Goal: Task Accomplishment & Management: Complete application form

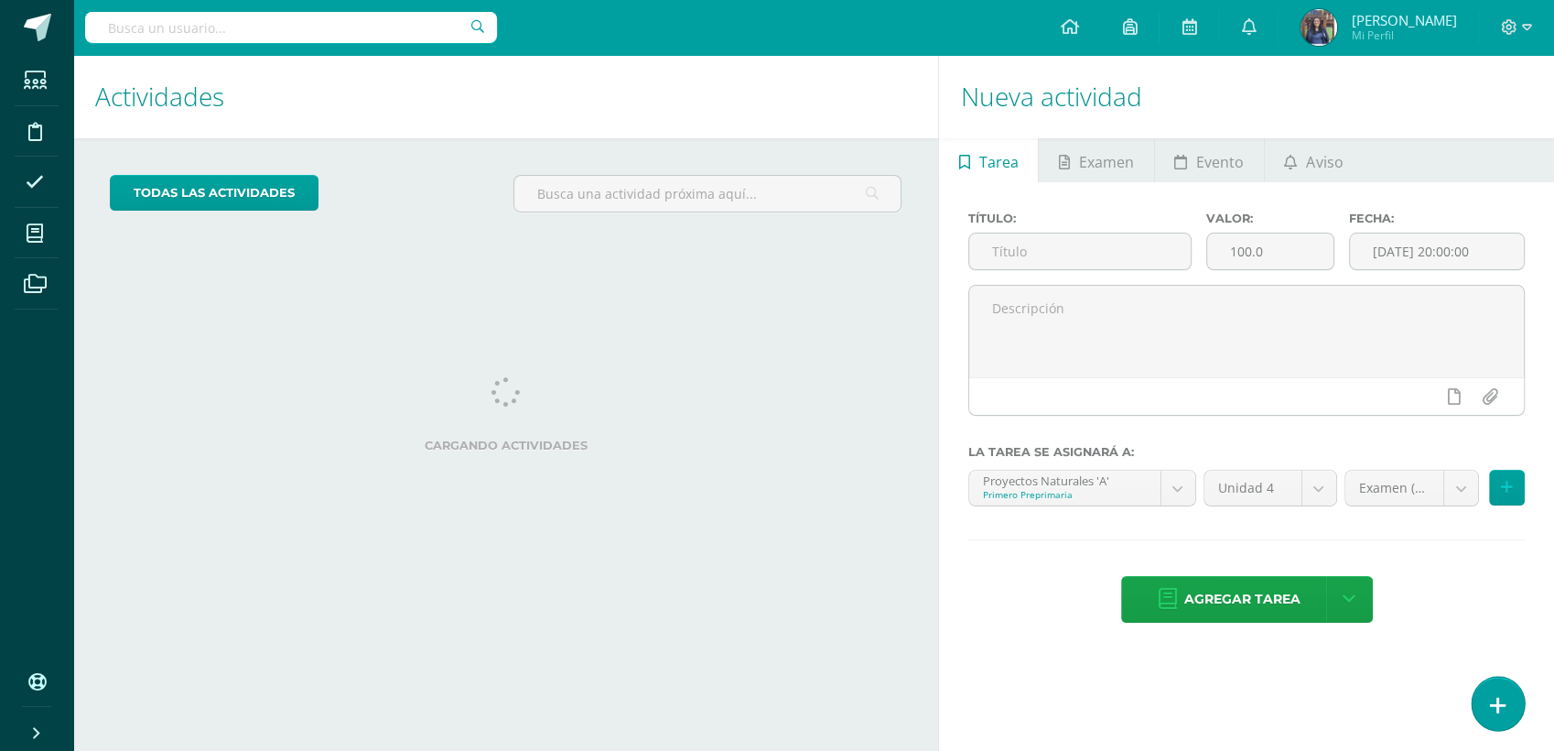
click at [1504, 710] on icon at bounding box center [1498, 705] width 16 height 21
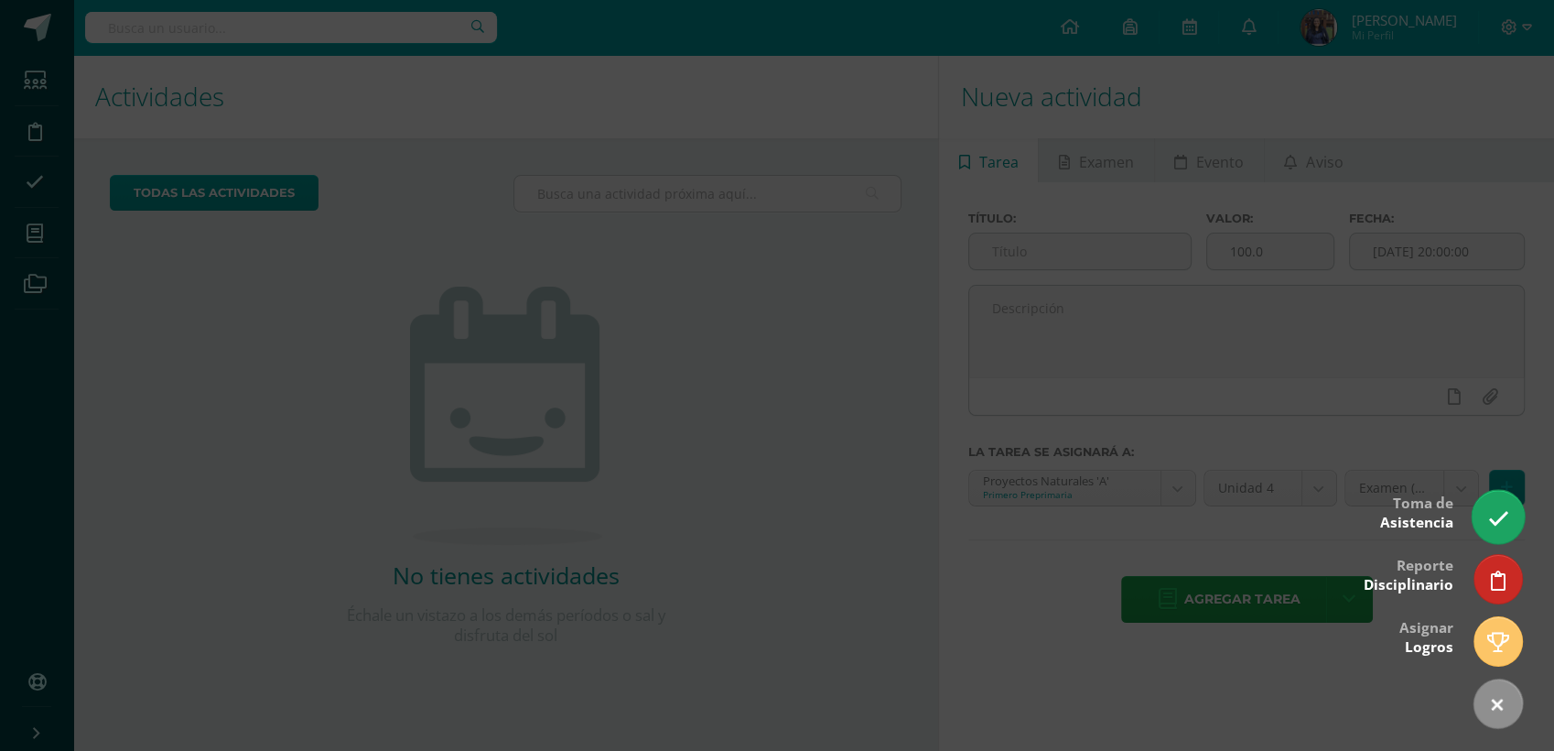
click at [1493, 504] on link at bounding box center [1498, 516] width 52 height 53
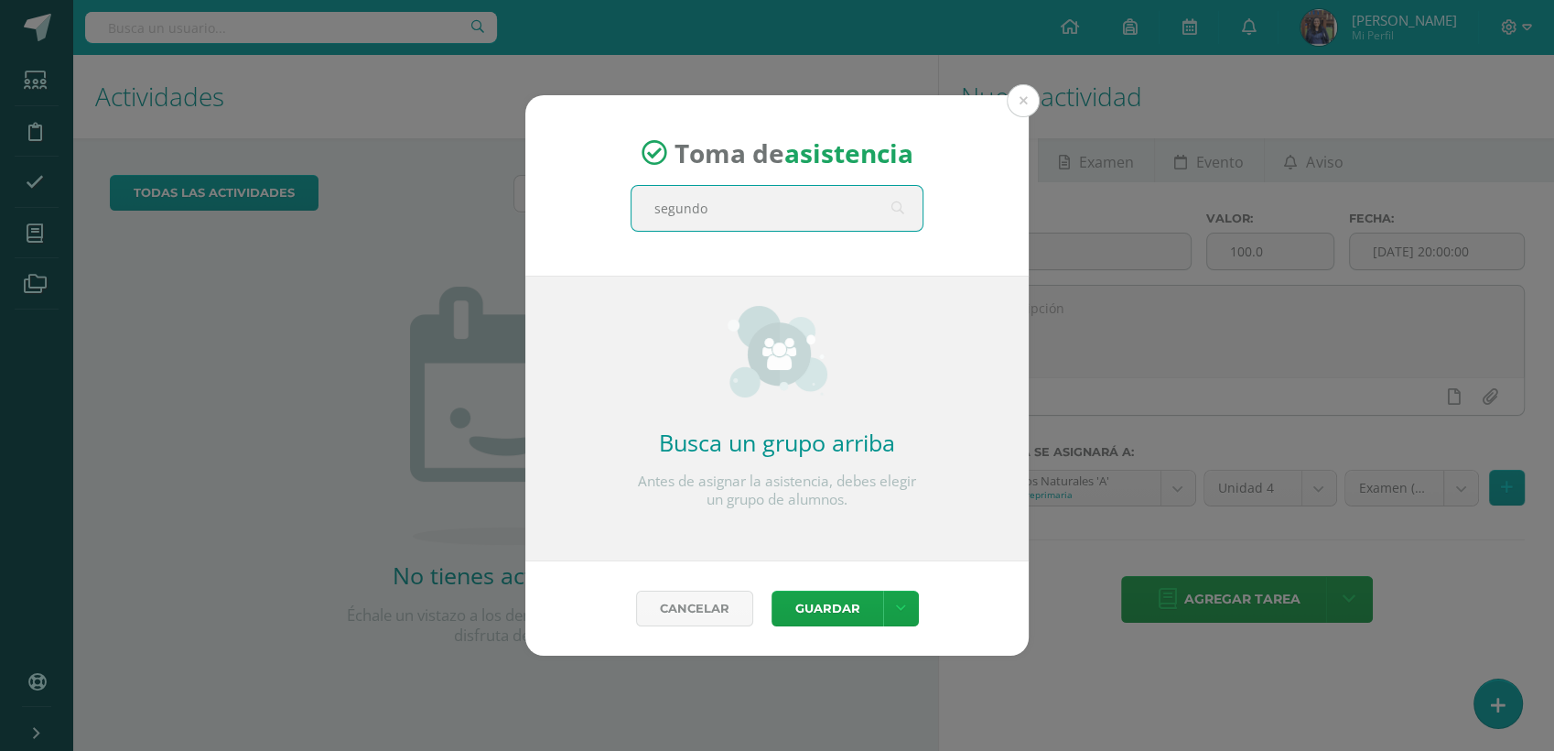
type input "segundo c"
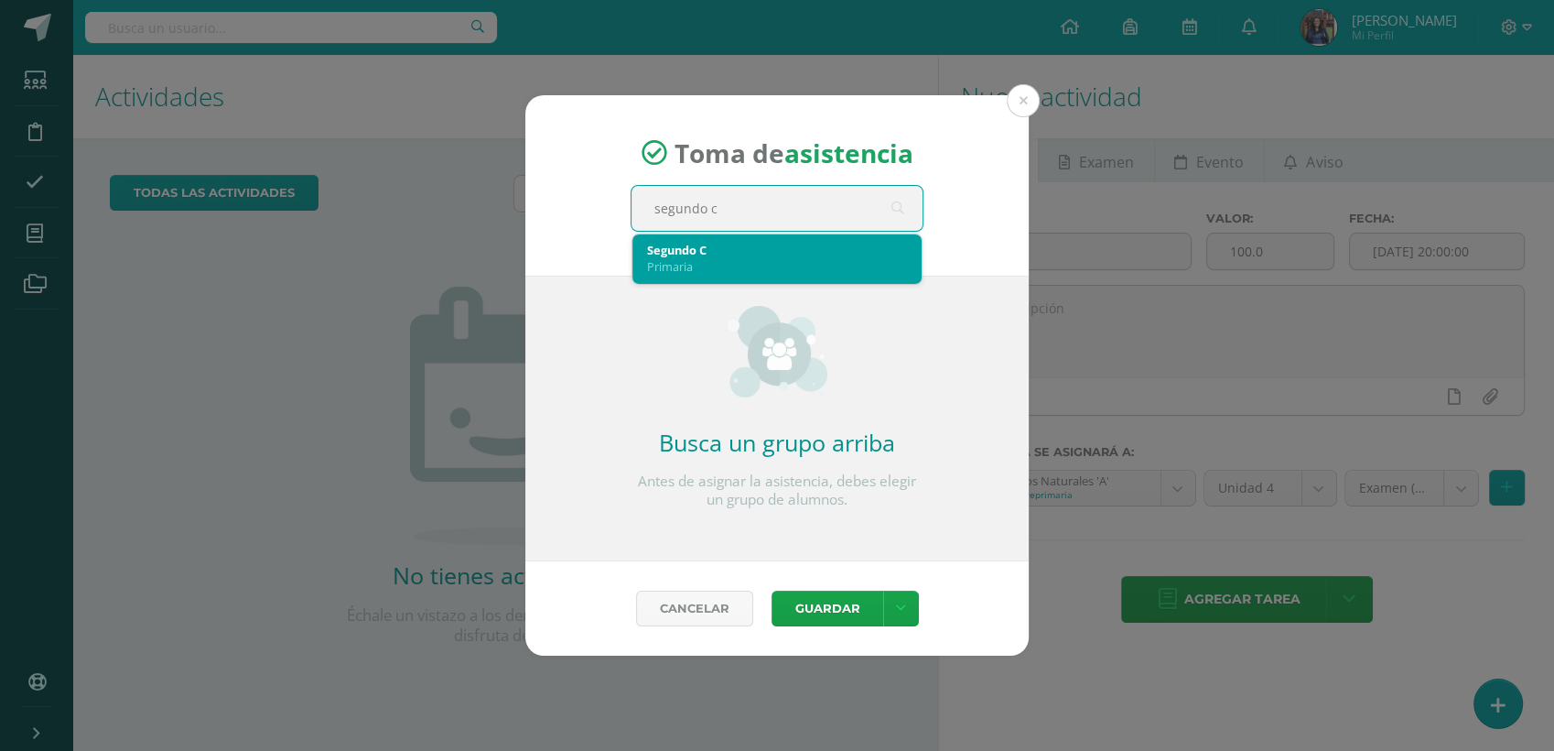
click at [726, 253] on div "Segundo C" at bounding box center [777, 250] width 260 height 16
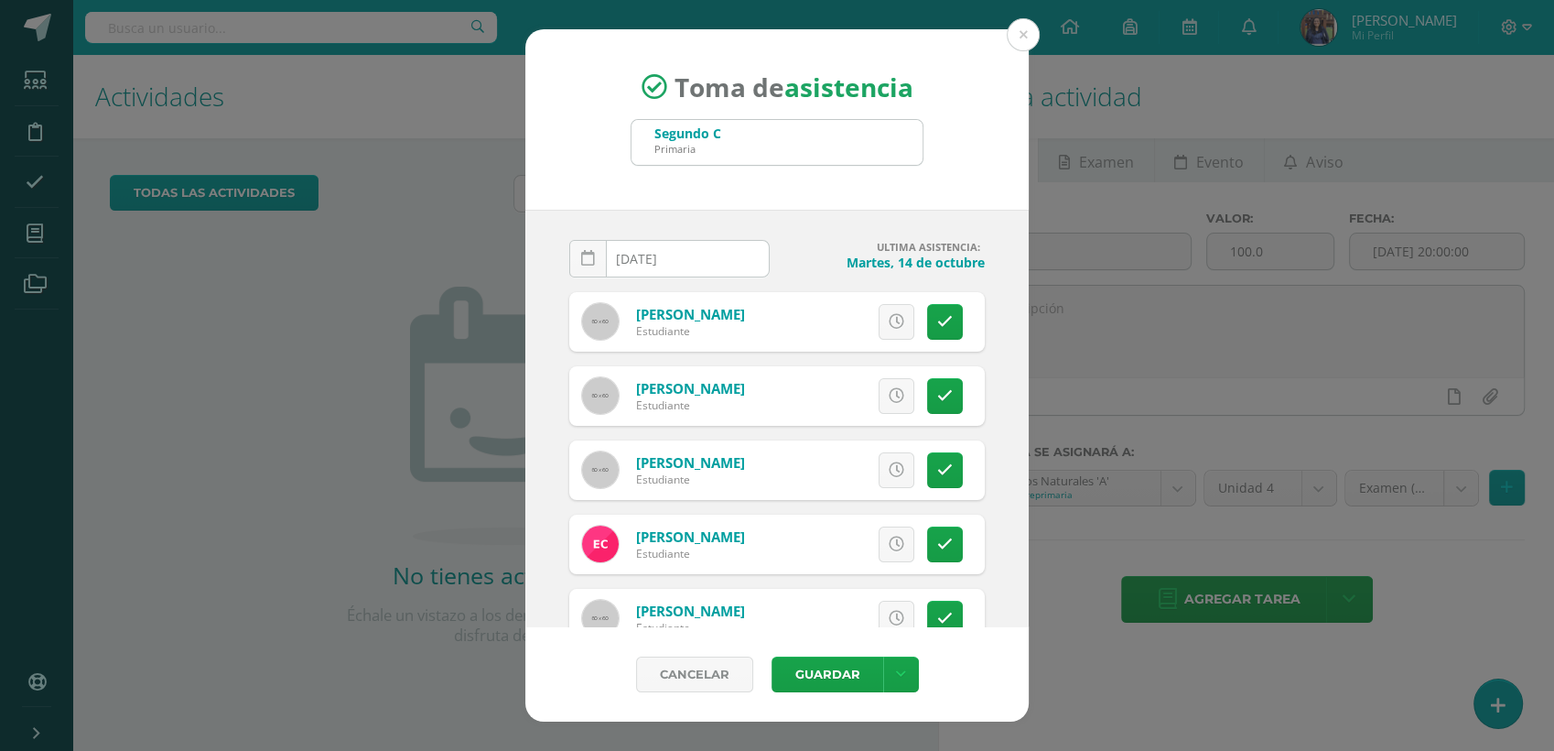
scroll to position [37, 0]
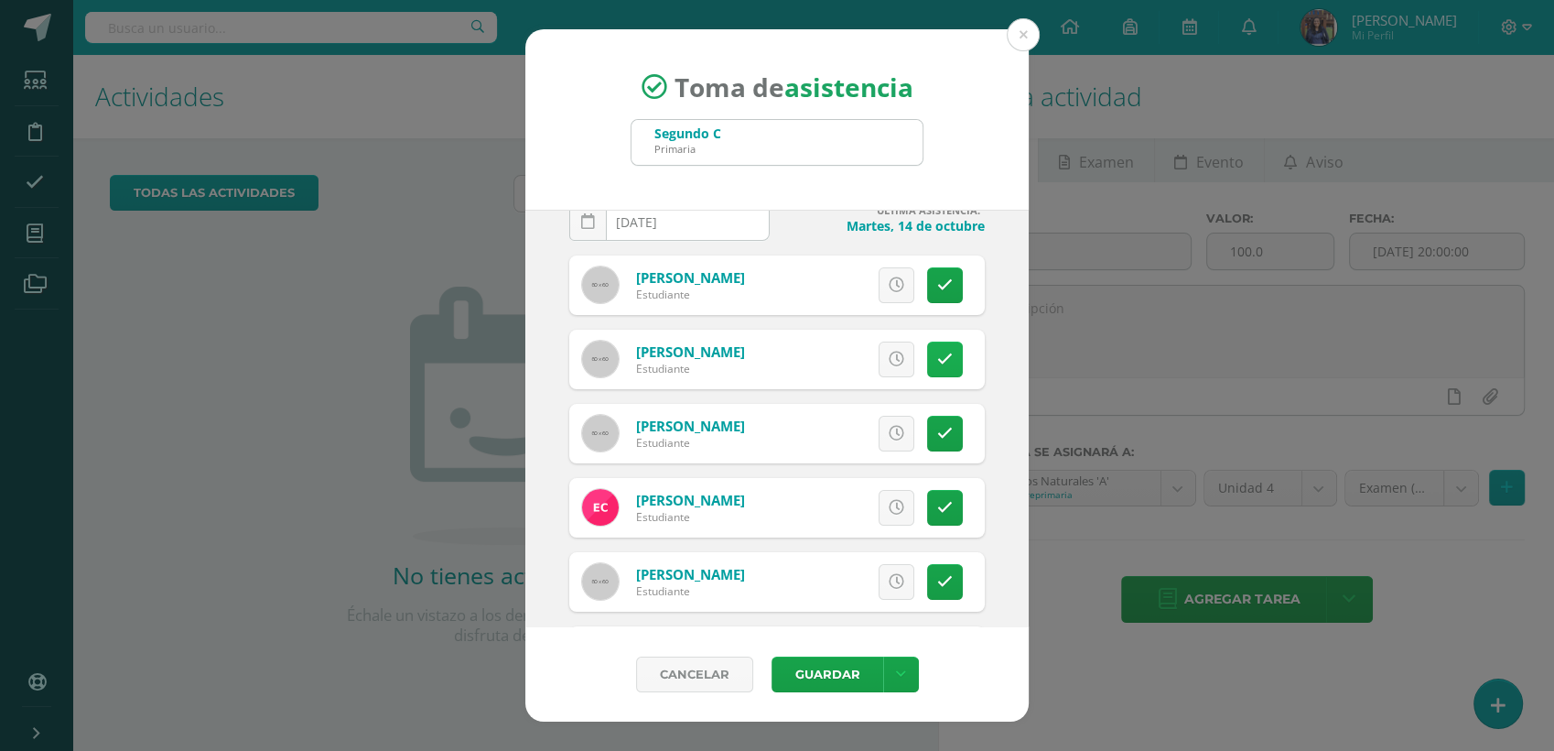
click at [937, 365] on icon at bounding box center [945, 359] width 16 height 16
click at [867, 365] on span "Excusa" at bounding box center [865, 359] width 50 height 34
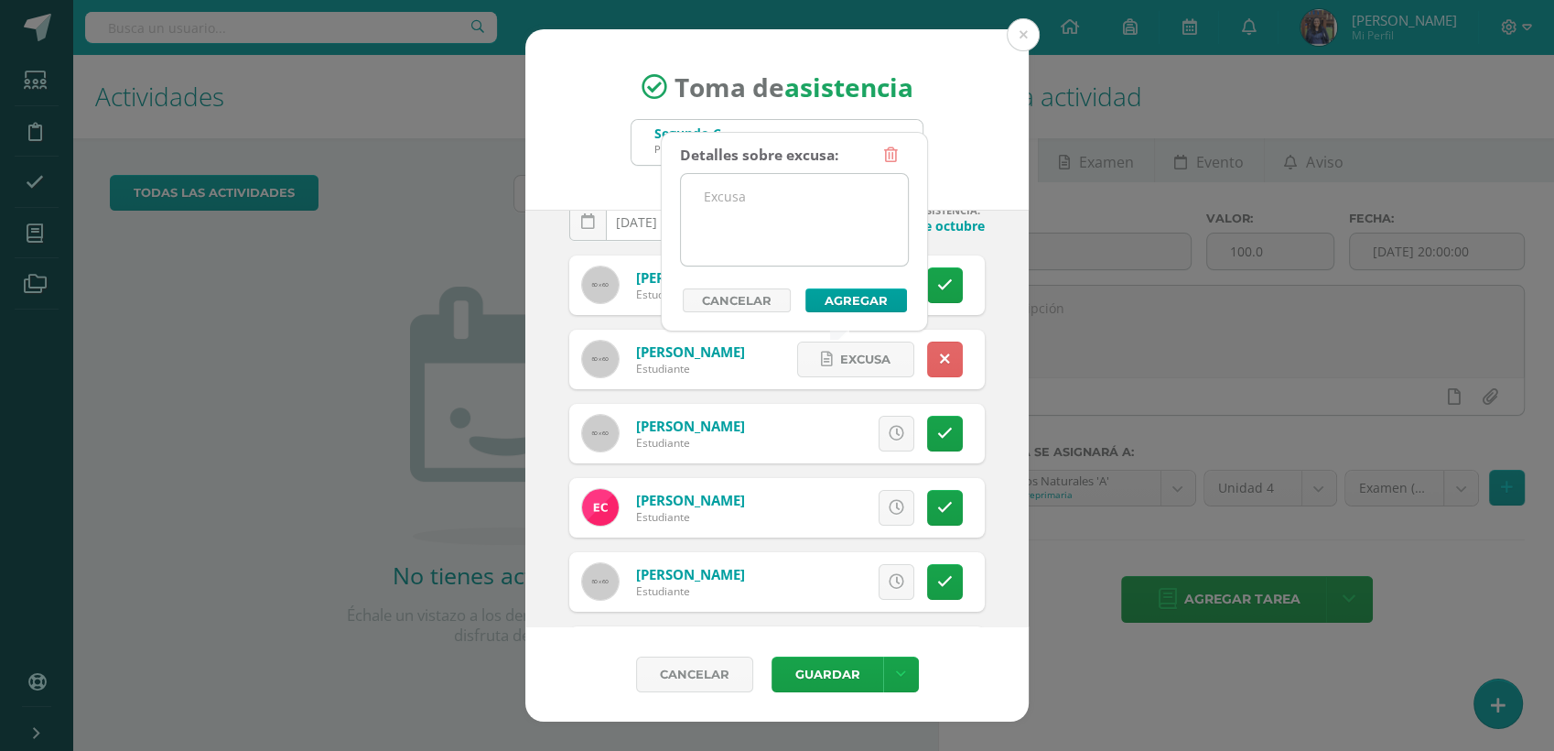
click at [780, 222] on textarea at bounding box center [794, 220] width 227 height 92
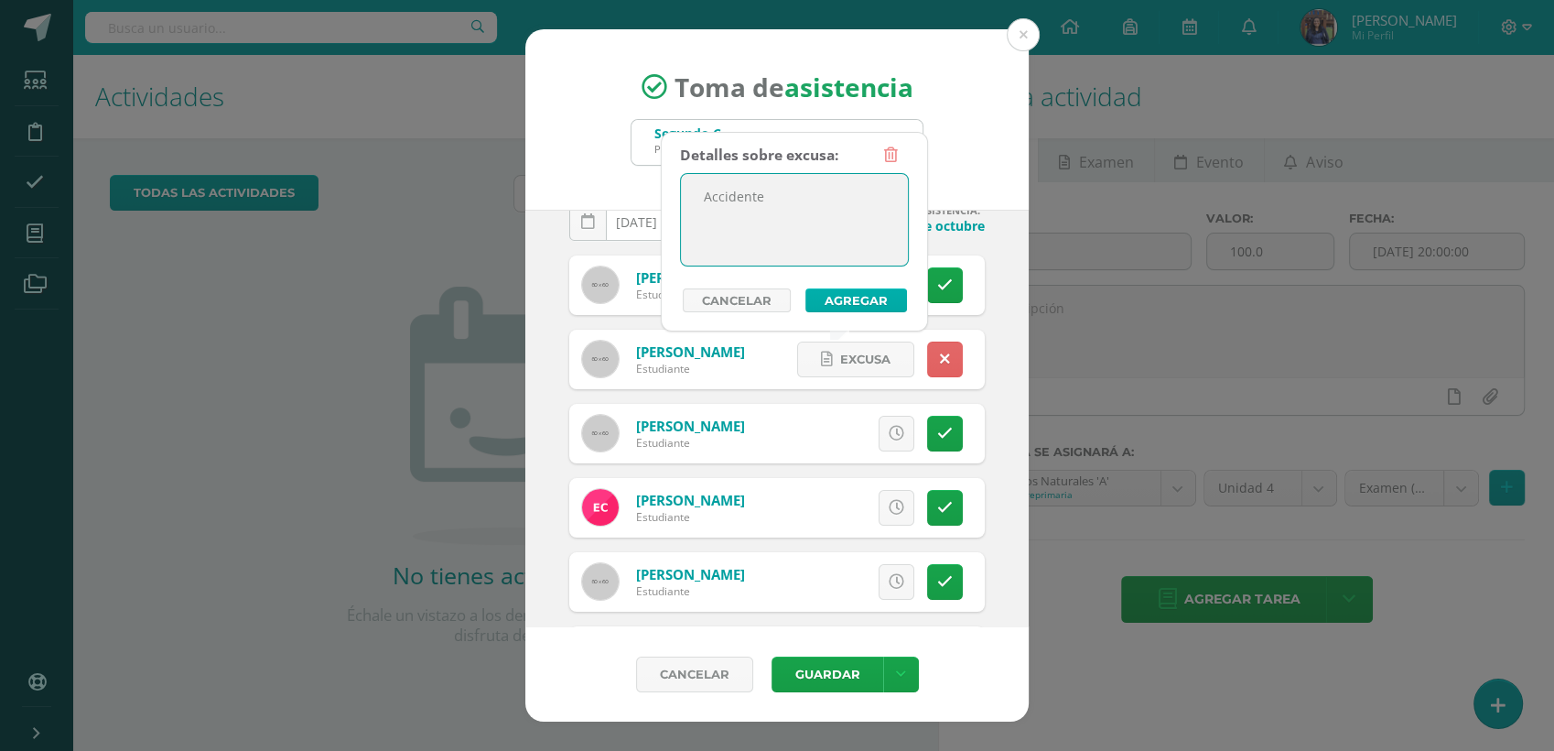
type textarea "Accidente"
click at [862, 298] on button "Agregar" at bounding box center [856, 300] width 102 height 24
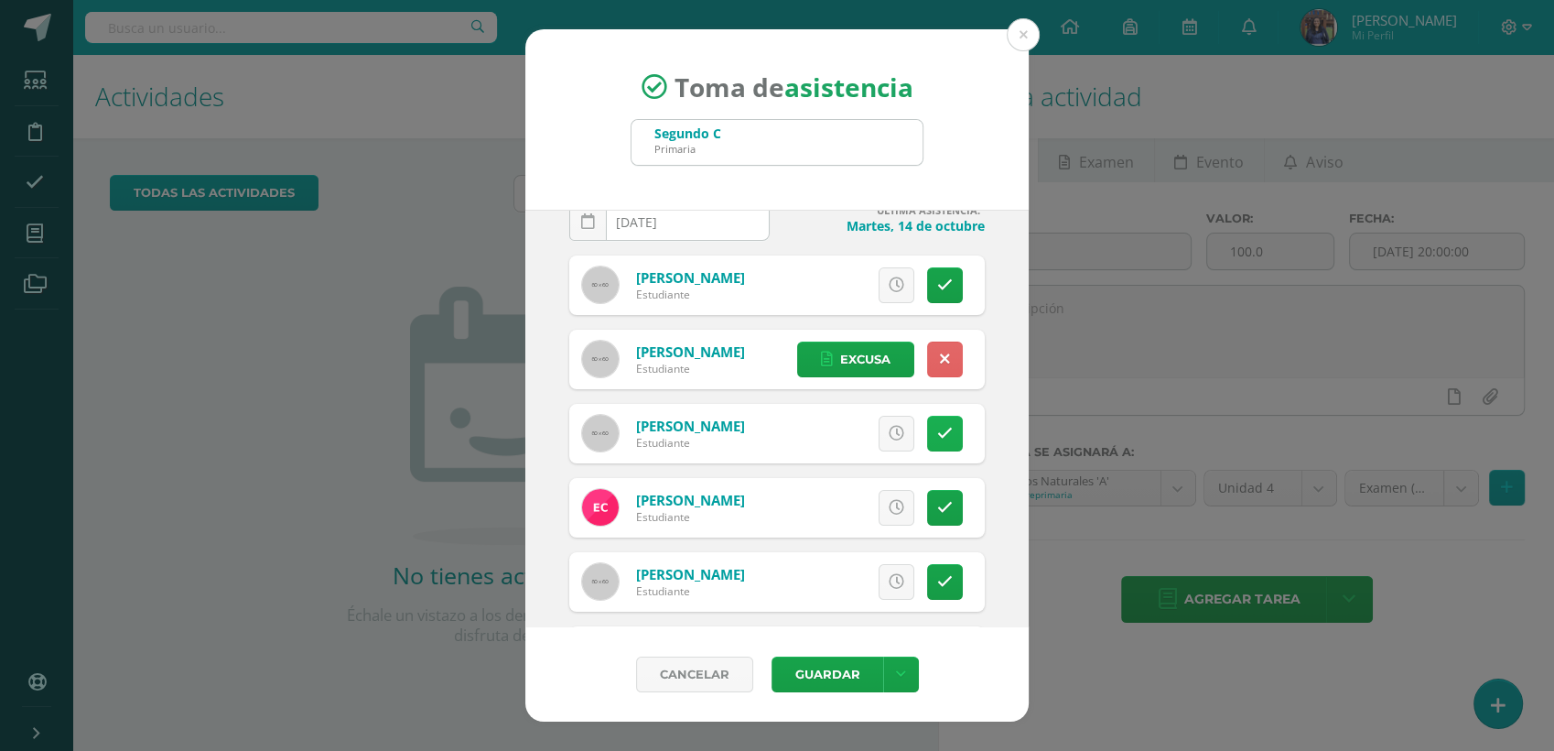
click at [937, 436] on icon at bounding box center [945, 434] width 16 height 16
click at [857, 439] on span "Excusa" at bounding box center [865, 433] width 50 height 34
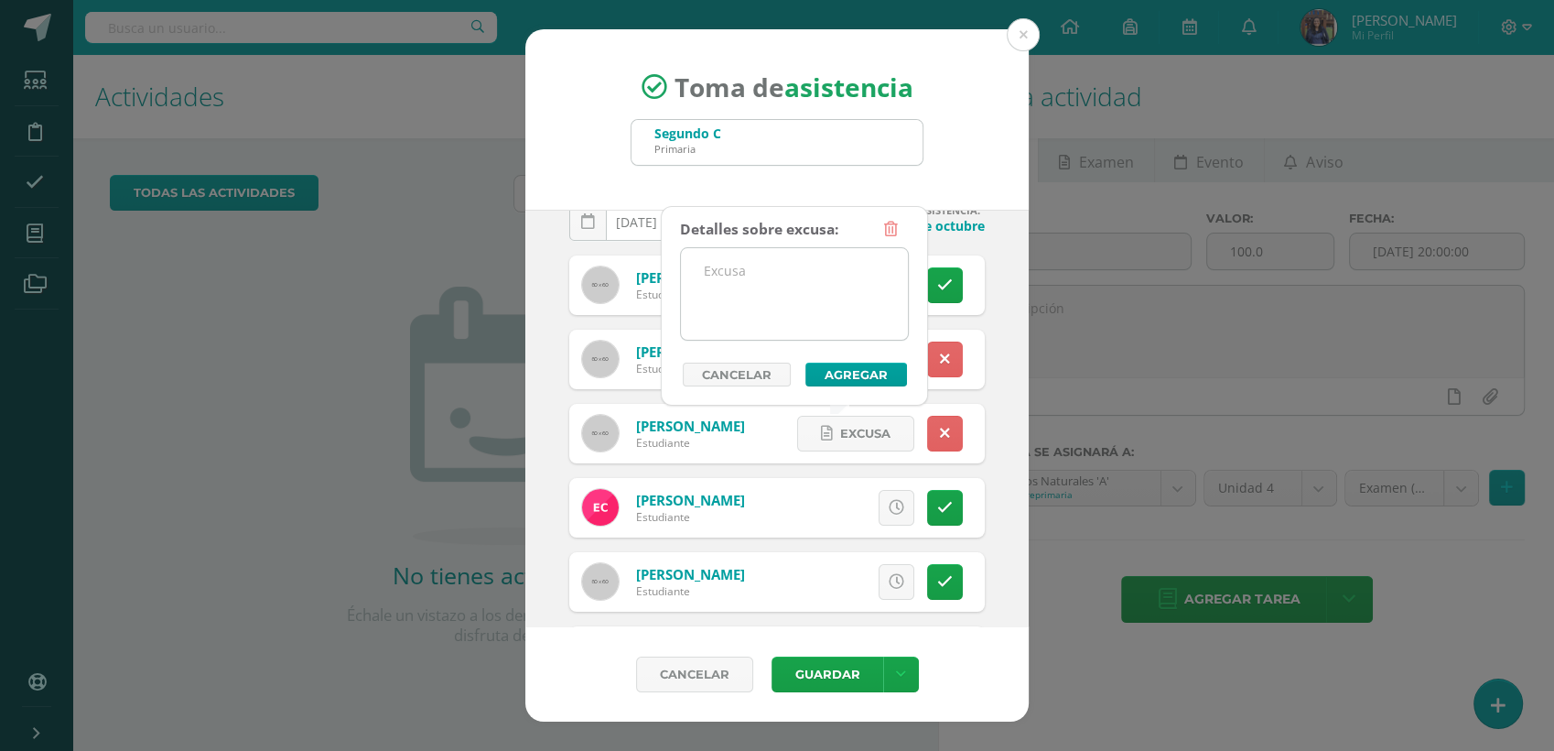
click at [770, 321] on textarea at bounding box center [794, 294] width 227 height 92
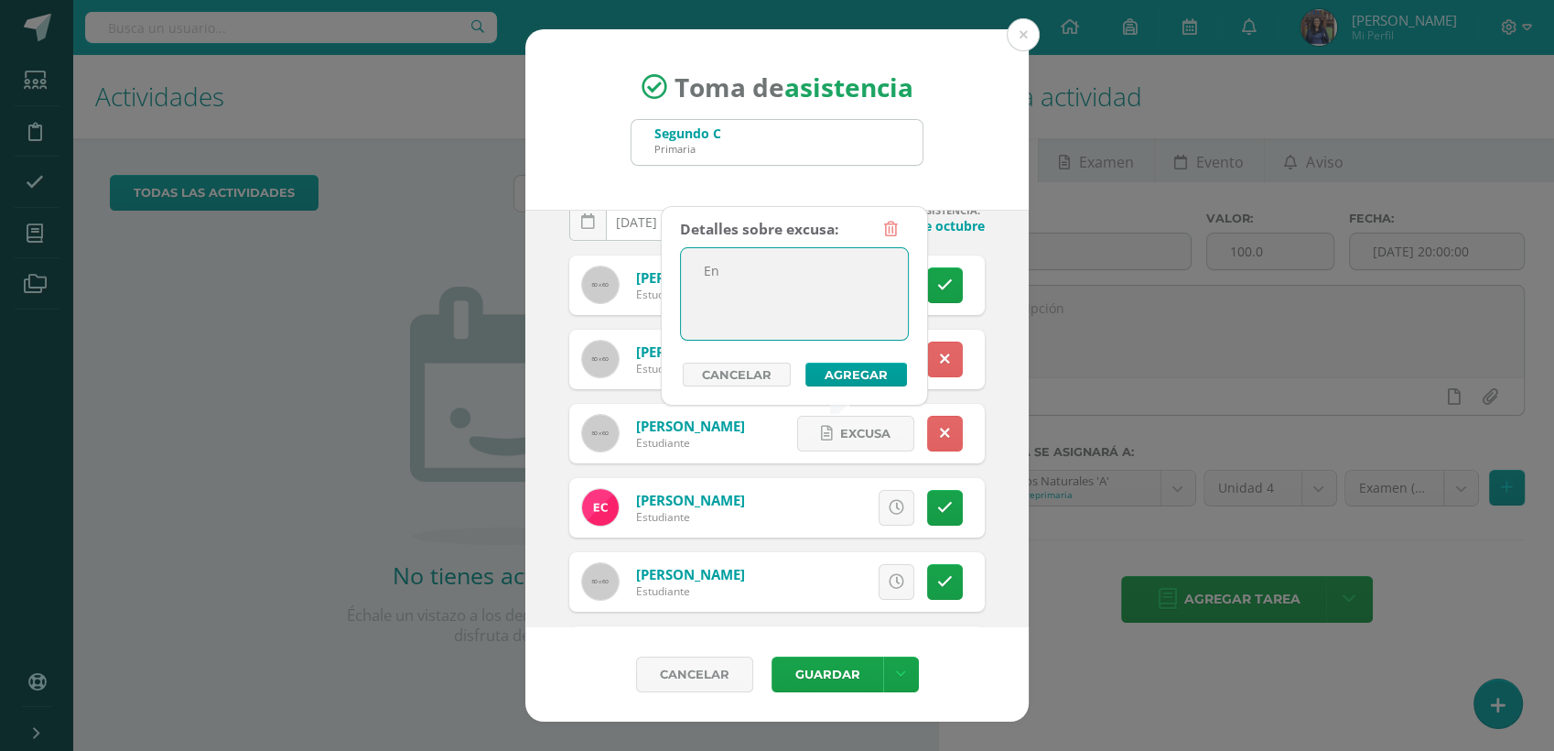
type textarea "E"
type textarea "Reporto Enfemedad"
click at [849, 367] on button "Agregar" at bounding box center [856, 374] width 102 height 24
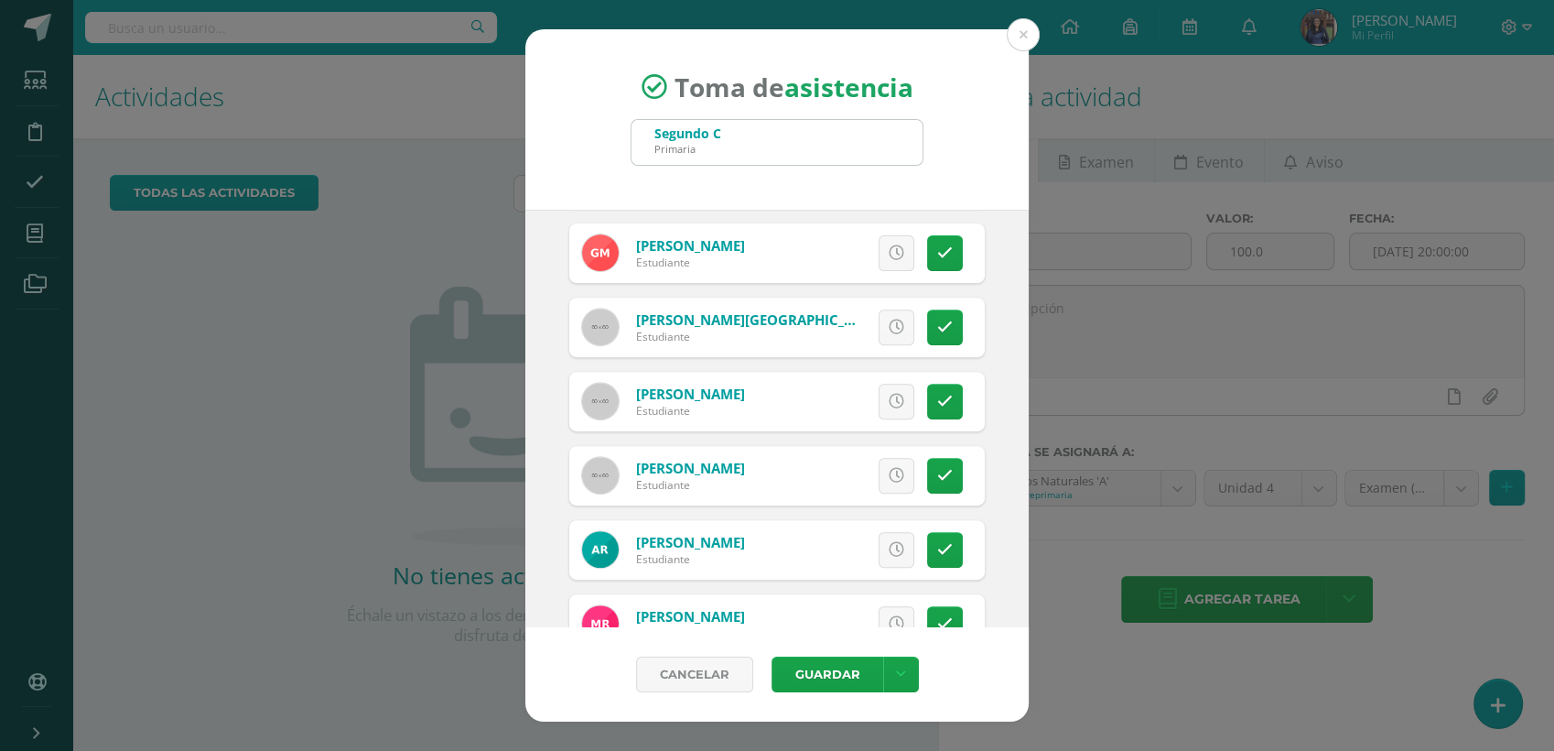
scroll to position [814, 0]
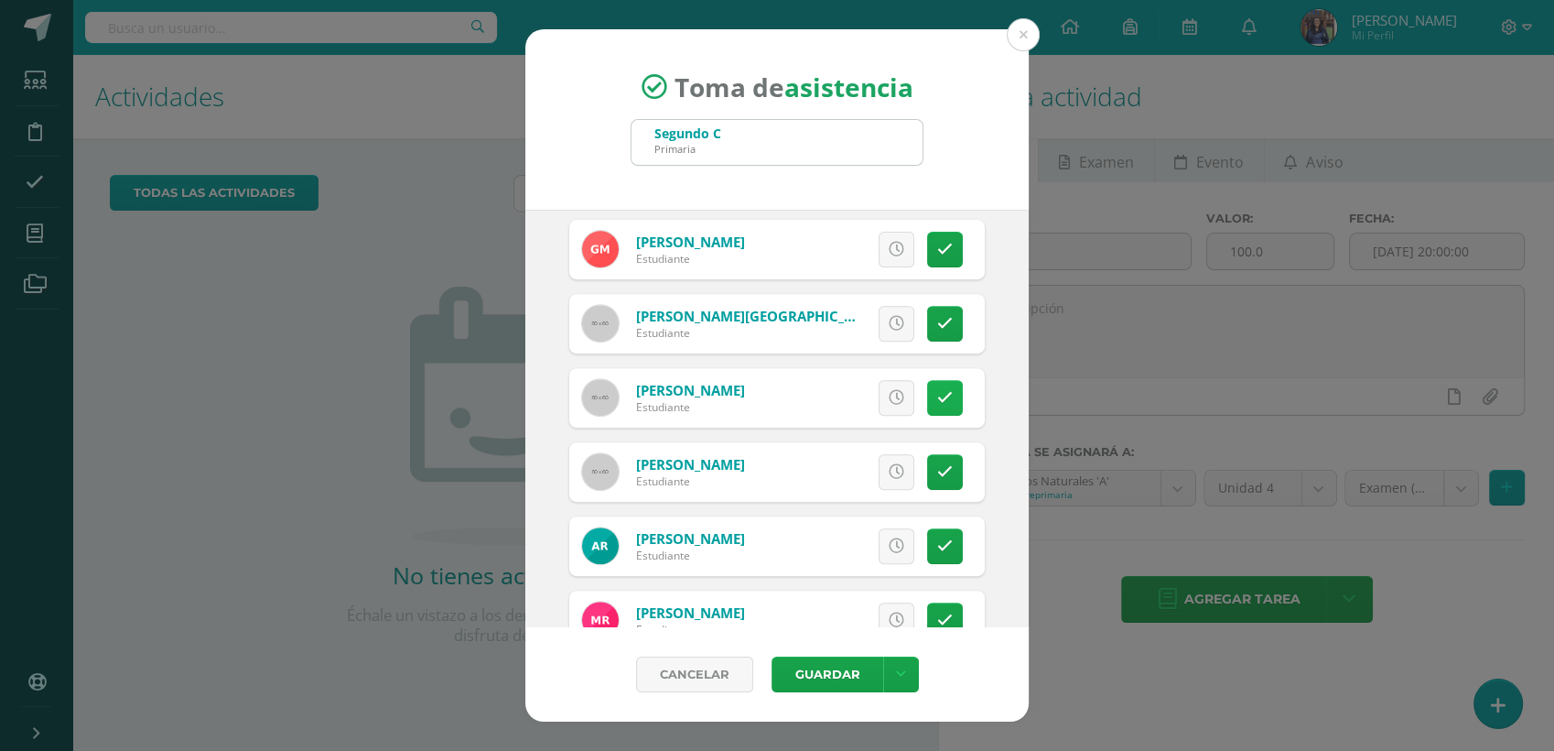
click at [939, 407] on link at bounding box center [945, 398] width 36 height 36
click at [872, 394] on span "Excusa" at bounding box center [865, 398] width 50 height 34
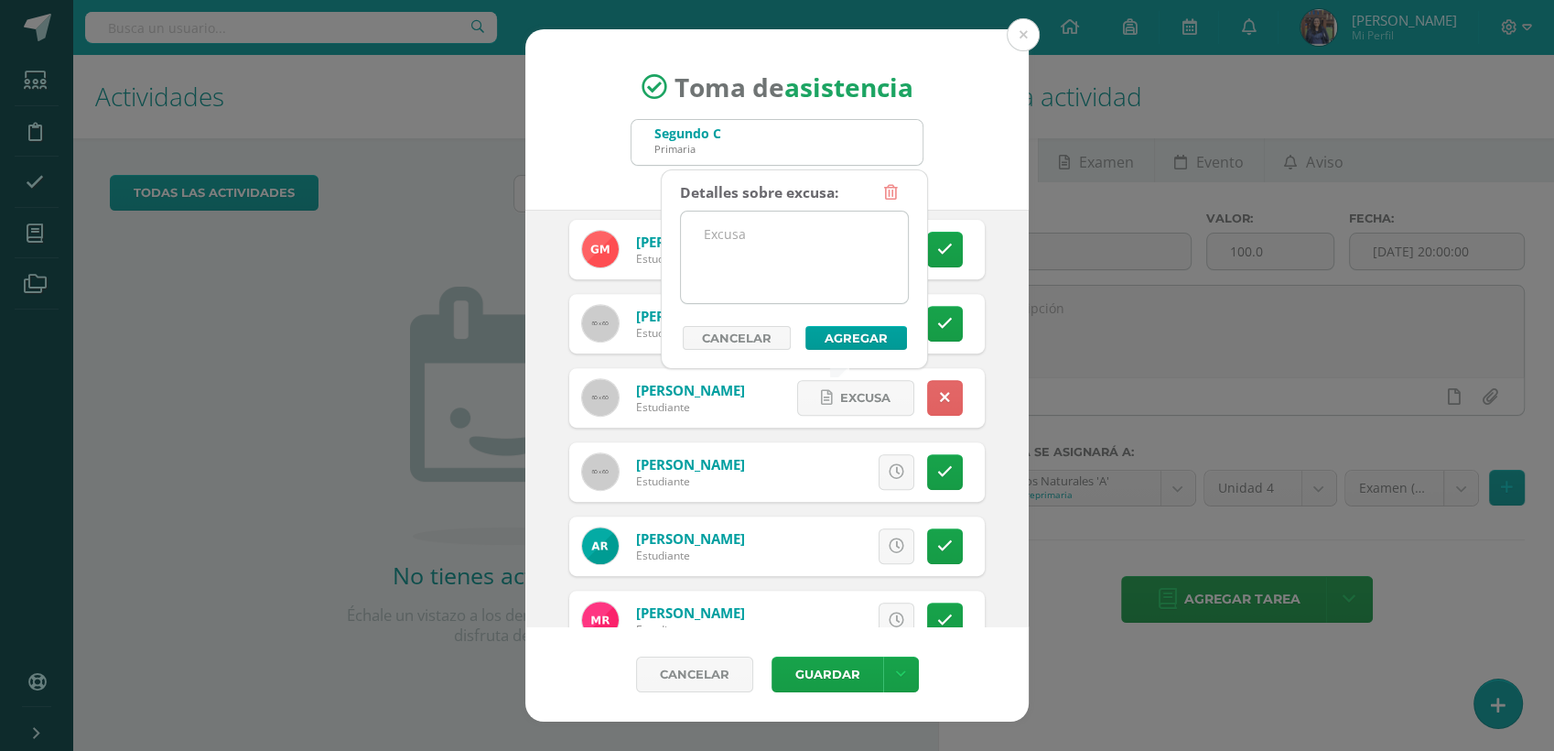
click at [787, 277] on textarea at bounding box center [794, 257] width 227 height 92
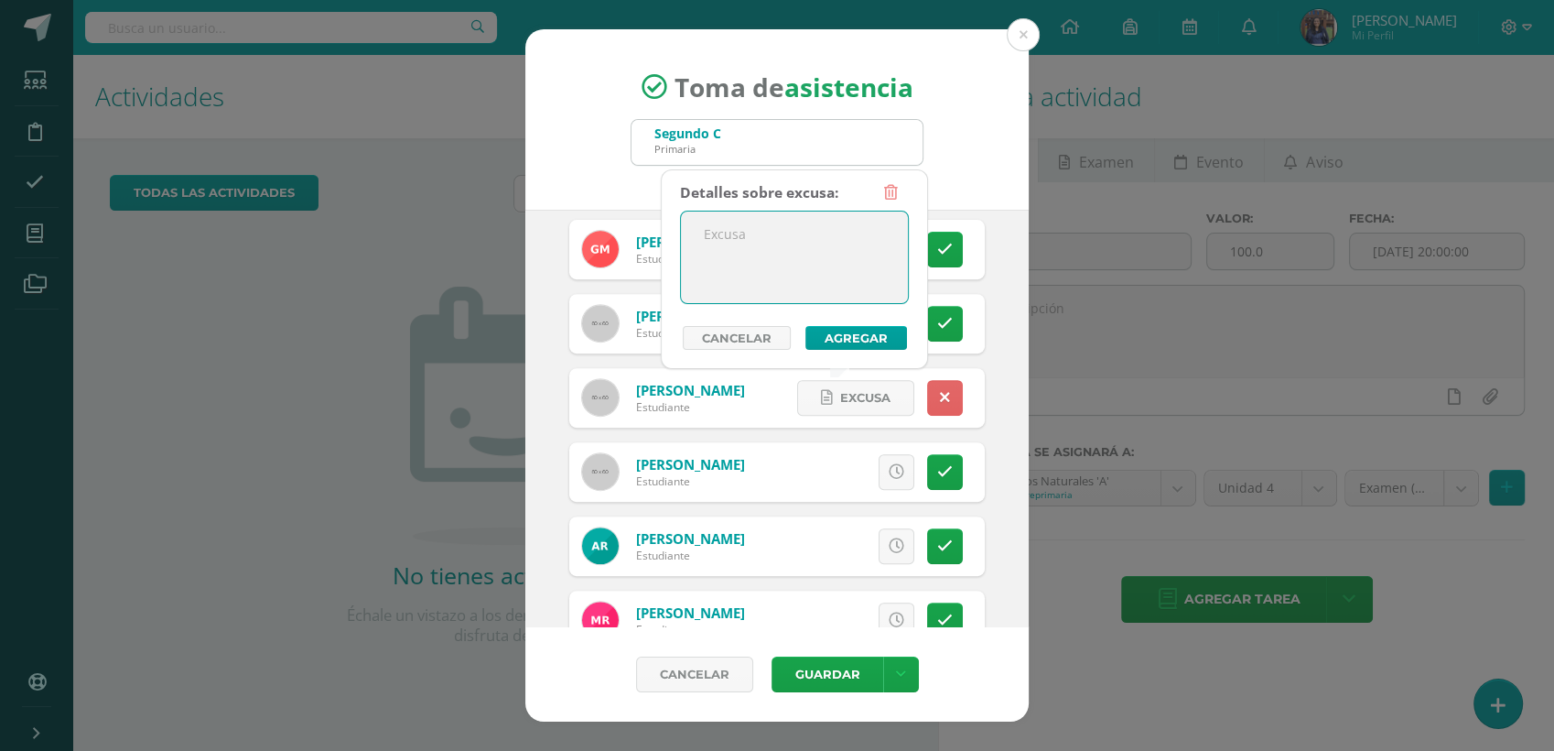
type textarea "E"
type textarea "r"
type textarea "Reporto Enfermedad"
click at [838, 337] on button "Agregar" at bounding box center [856, 338] width 102 height 24
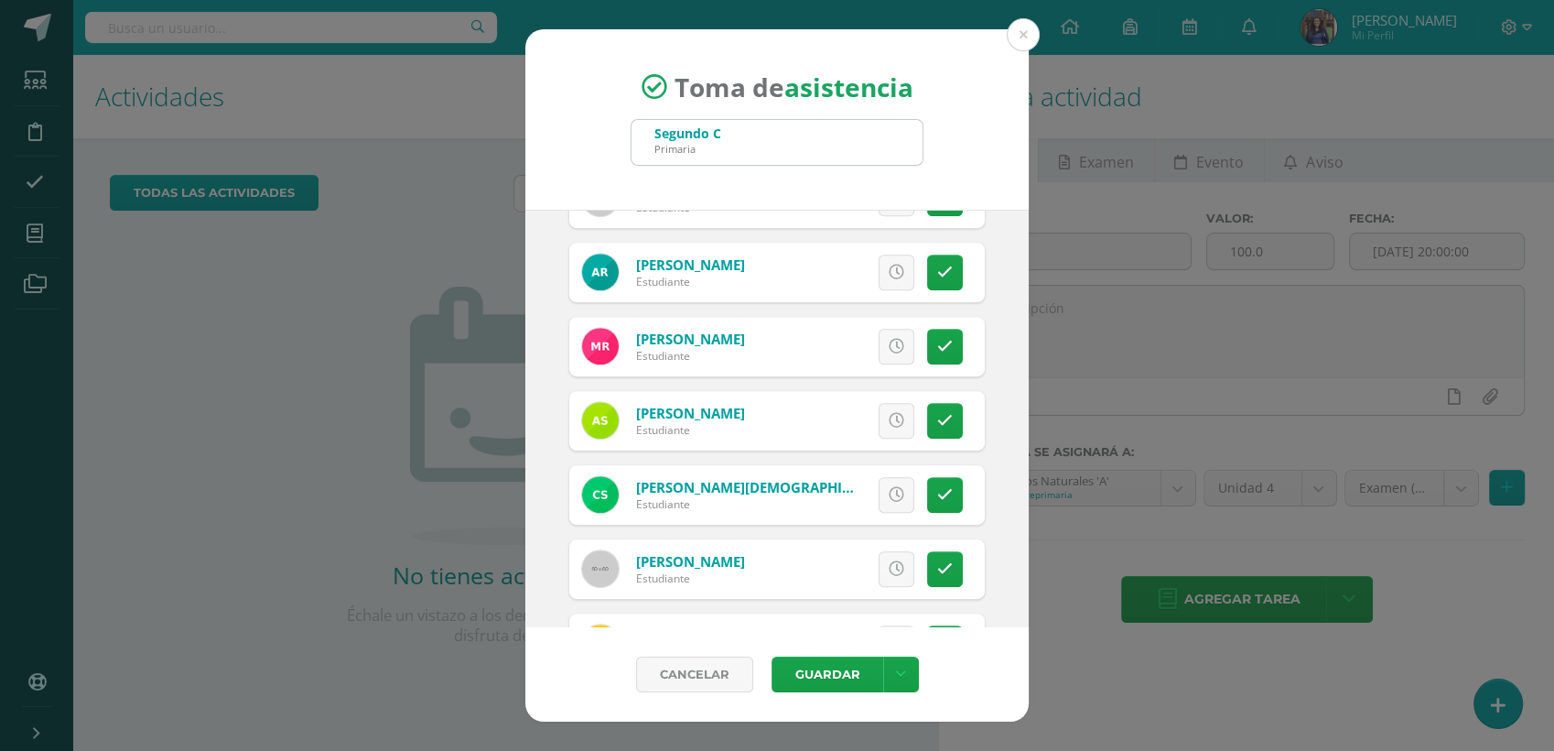
scroll to position [1080, 0]
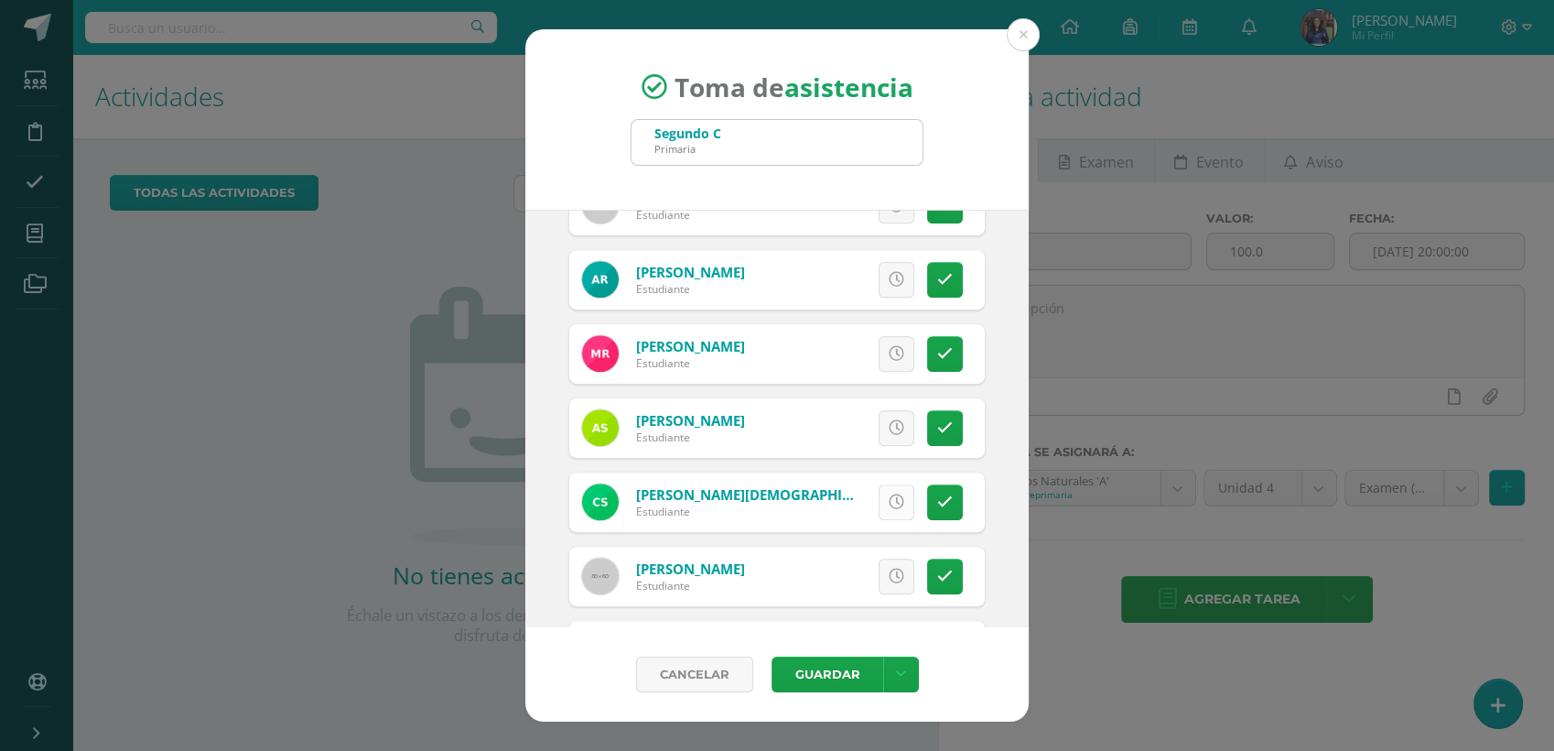
click at [889, 507] on icon at bounding box center [897, 502] width 16 height 16
click at [889, 282] on icon at bounding box center [897, 280] width 16 height 16
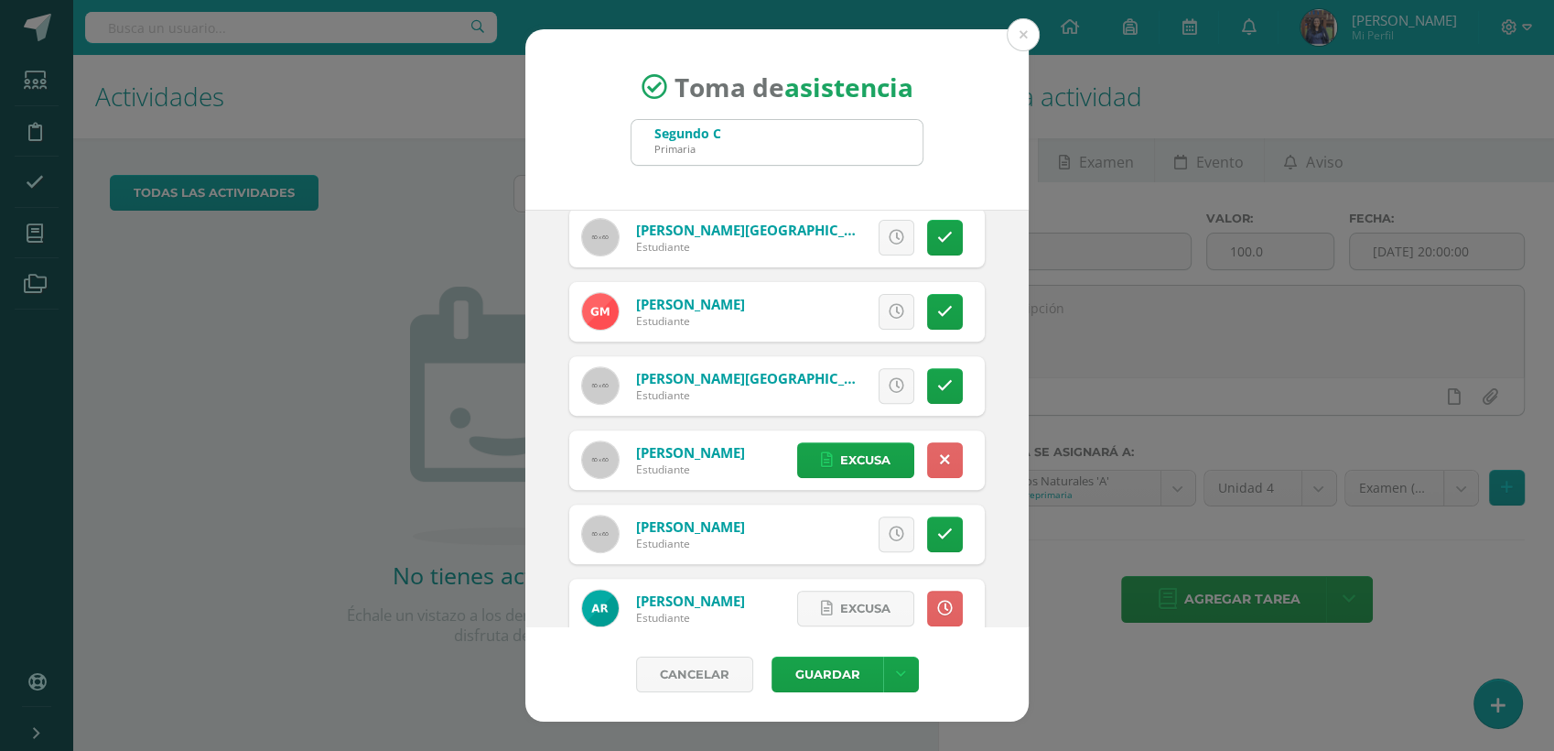
scroll to position [1237, 0]
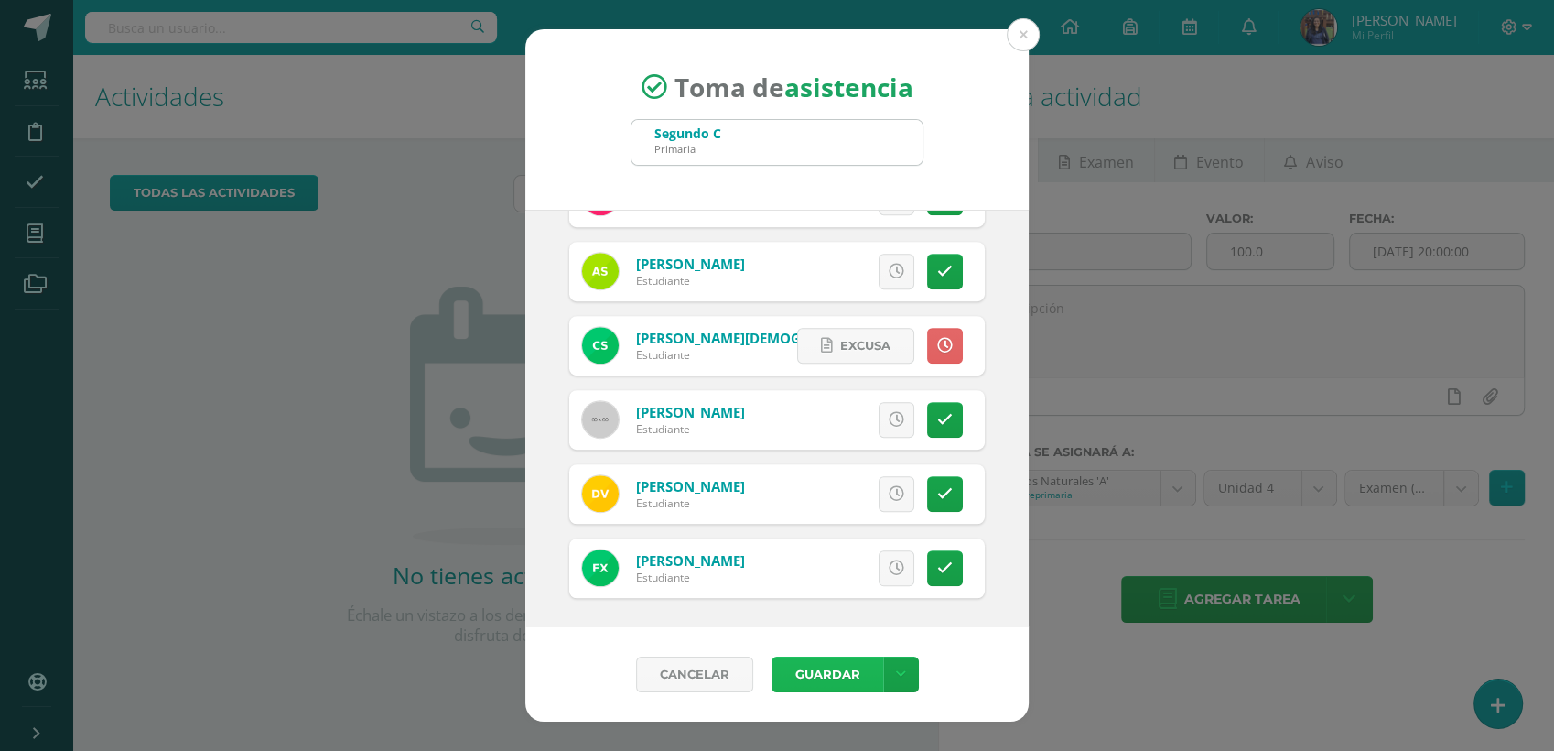
click at [847, 675] on button "Guardar" at bounding box center [828, 674] width 112 height 36
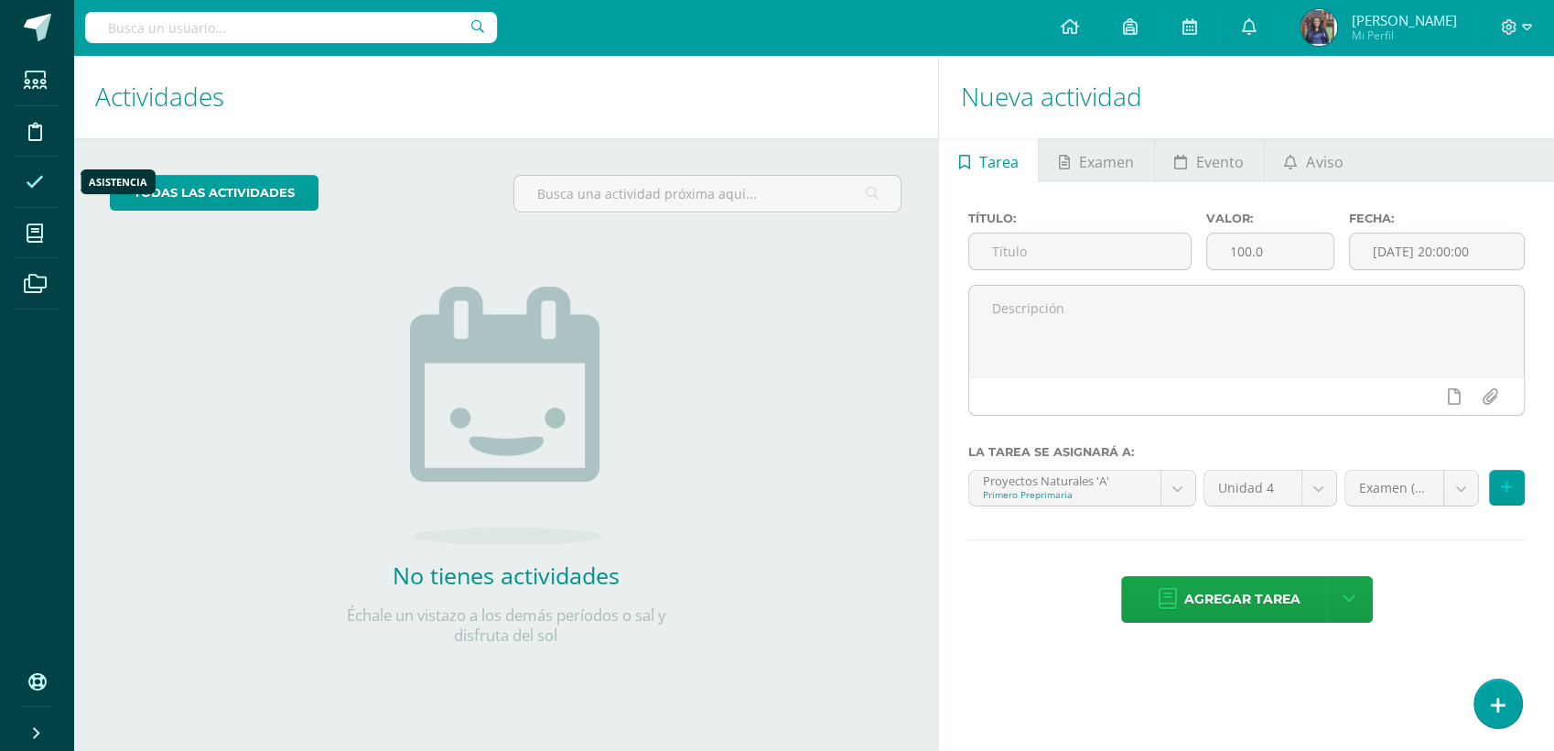
click at [42, 171] on span at bounding box center [35, 181] width 41 height 41
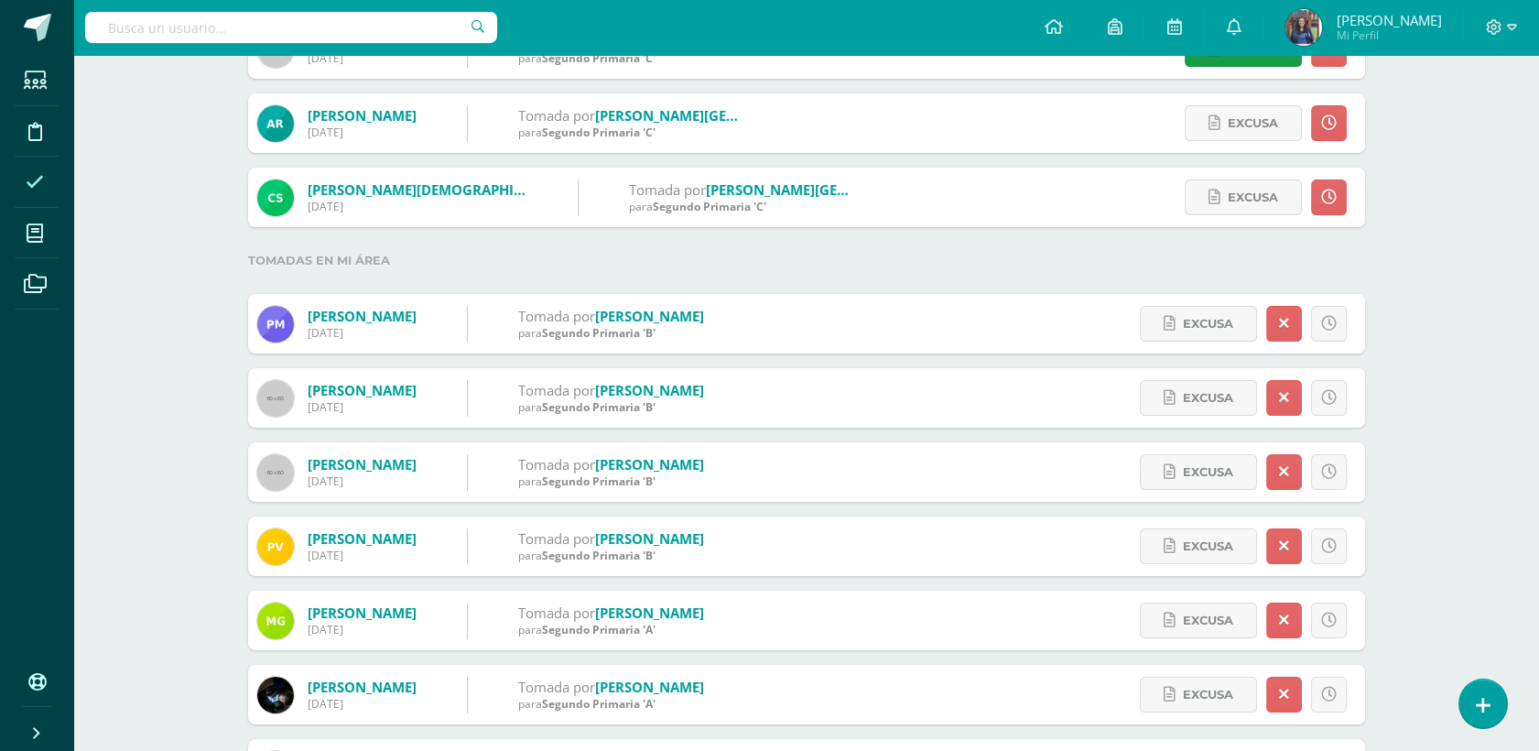
scroll to position [464, 0]
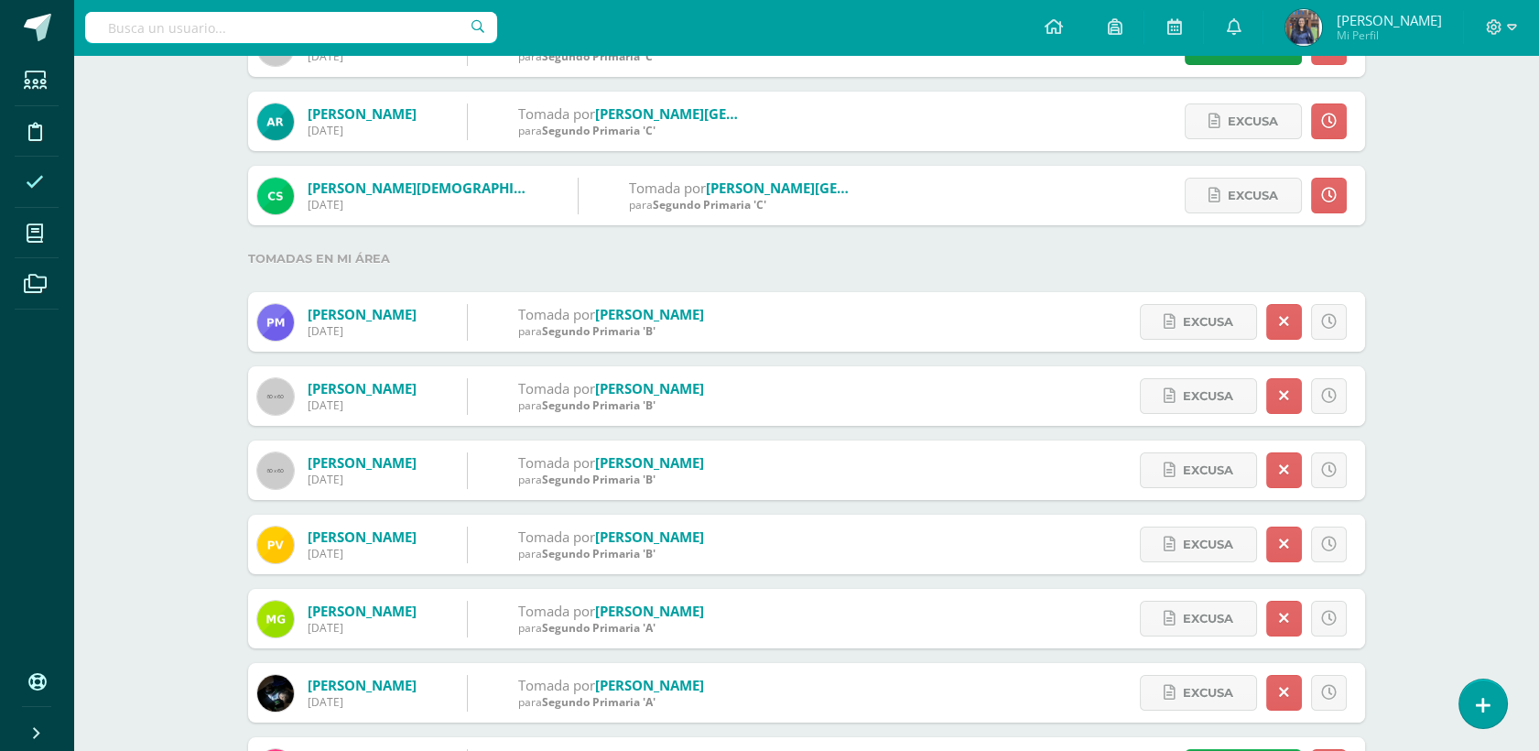
click at [1479, 427] on div "Inasistencias de estudiantes Hoy Hoy Esta semana Este mes Este ciclo 13 Inasist…" at bounding box center [805, 249] width 1465 height 1316
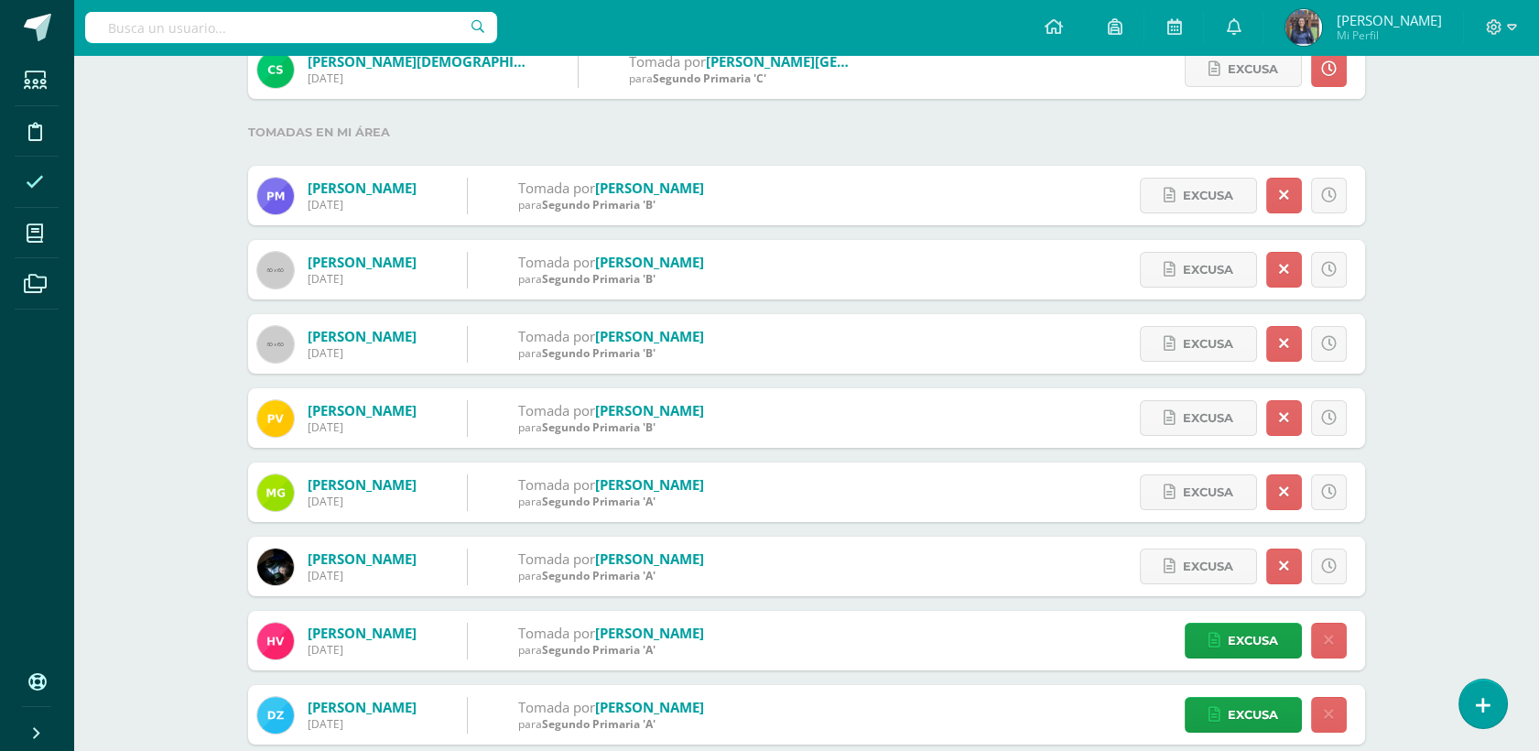
scroll to position [621, 0]
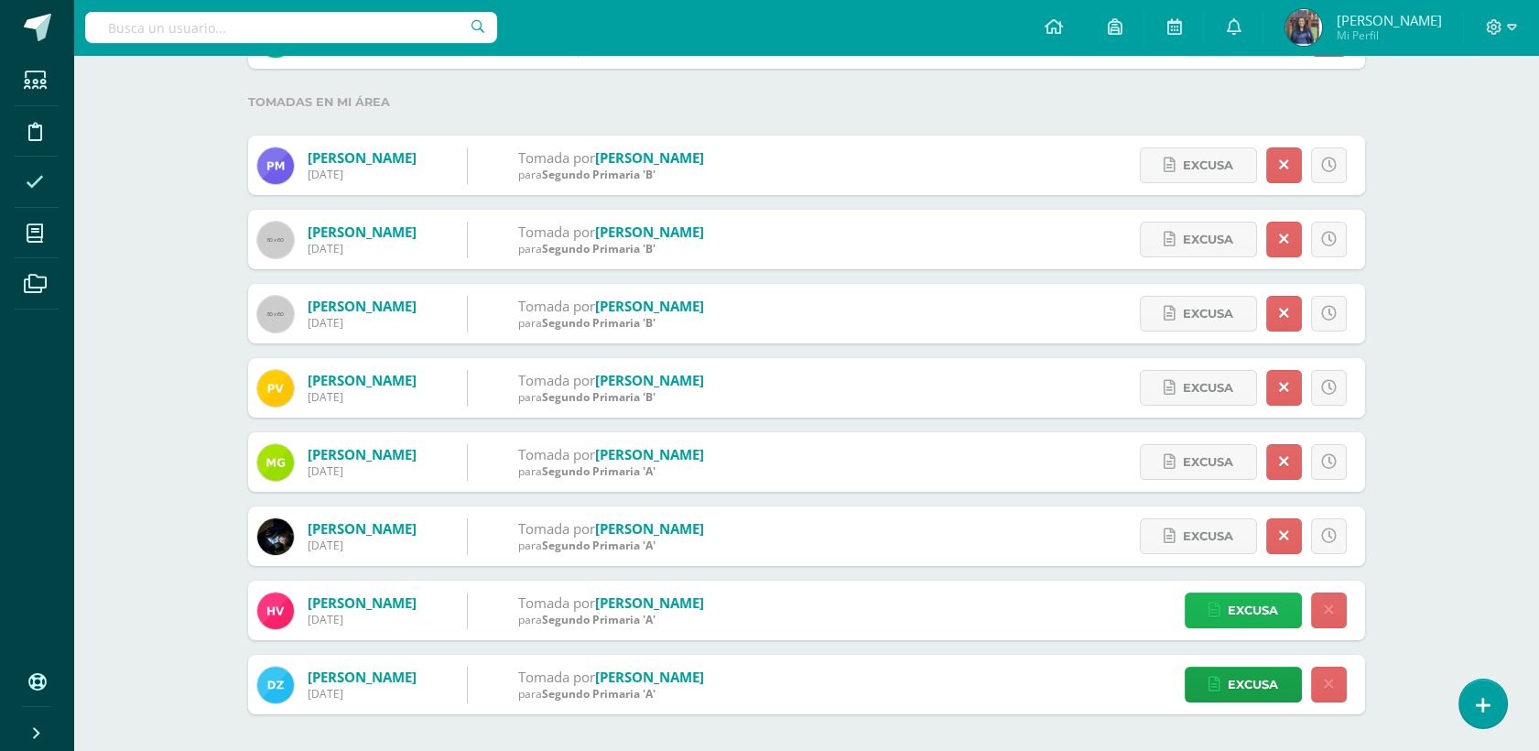
click at [1249, 616] on span "Excusa" at bounding box center [1252, 610] width 50 height 34
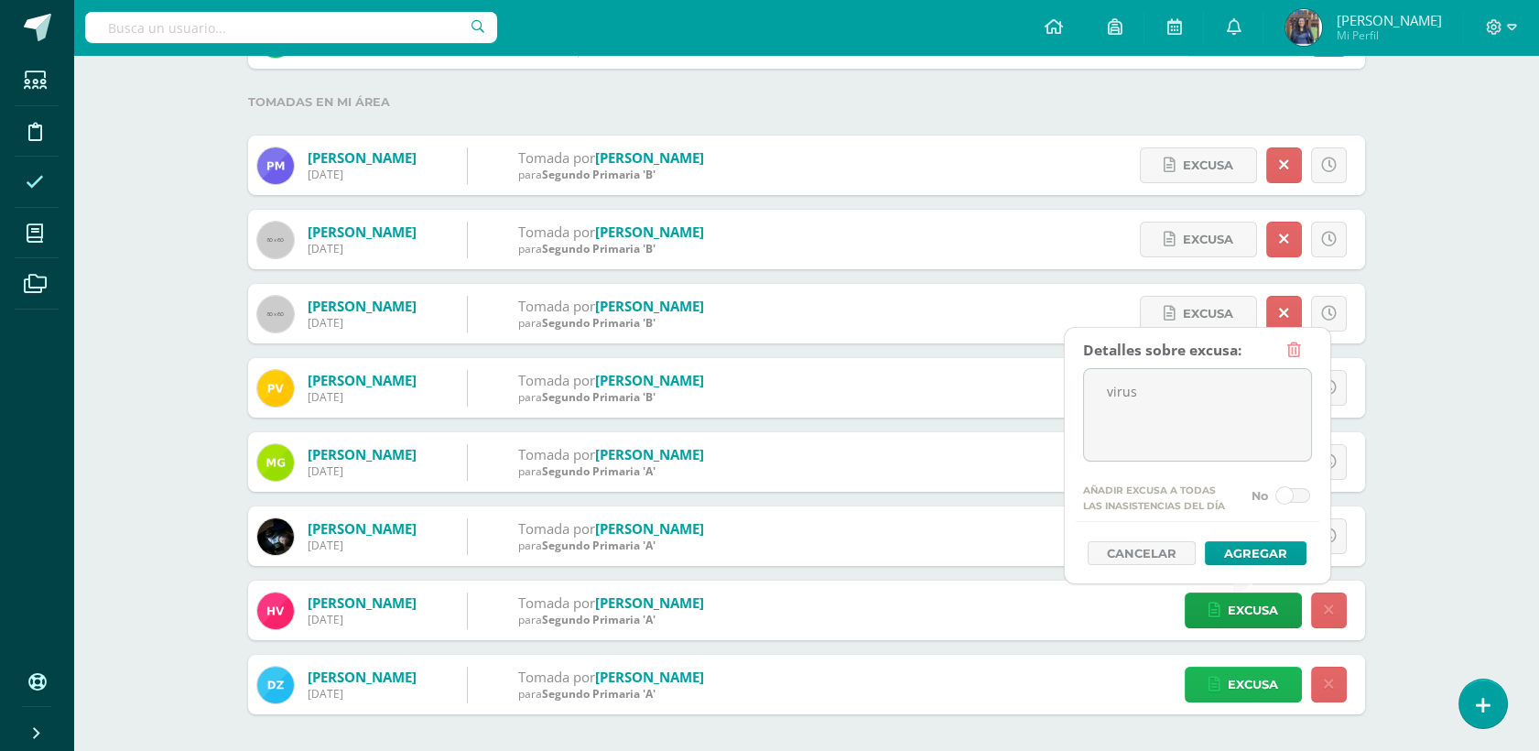
click at [1250, 687] on span "Excusa" at bounding box center [1252, 684] width 50 height 34
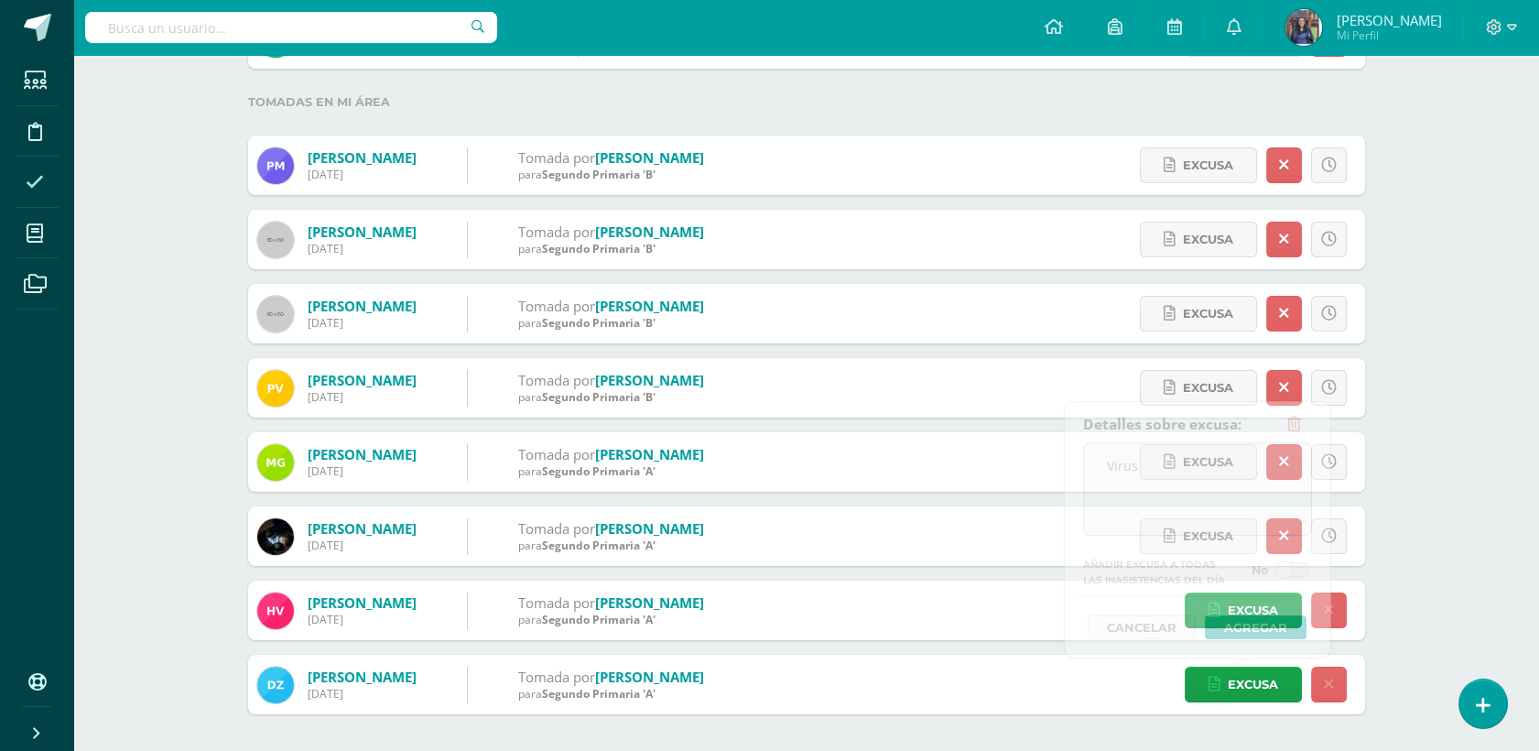
click at [1473, 563] on div "Inasistencias de estudiantes Hoy Hoy Esta semana Este mes Este ciclo 13 Inasist…" at bounding box center [805, 92] width 1465 height 1316
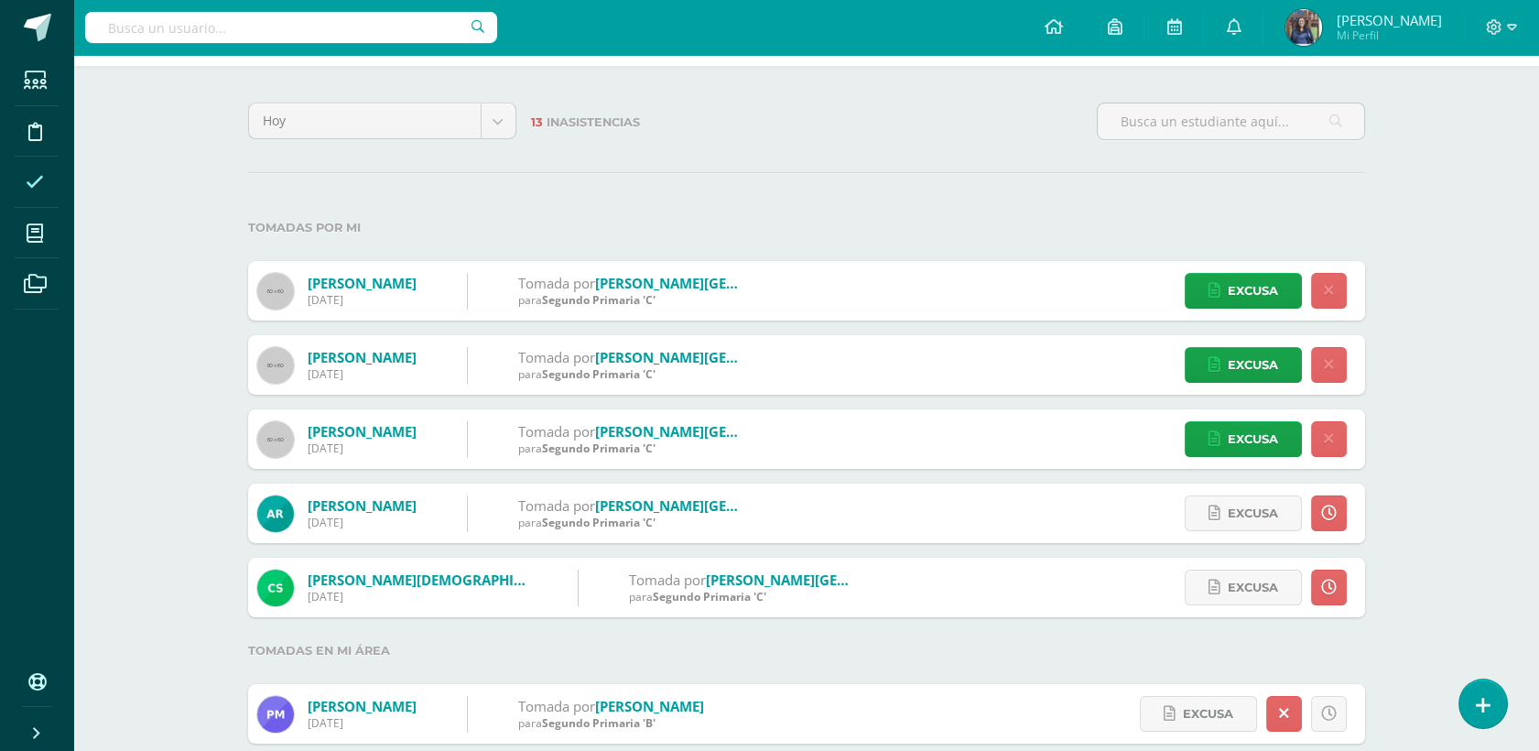
scroll to position [0, 0]
